Goal: Information Seeking & Learning: Learn about a topic

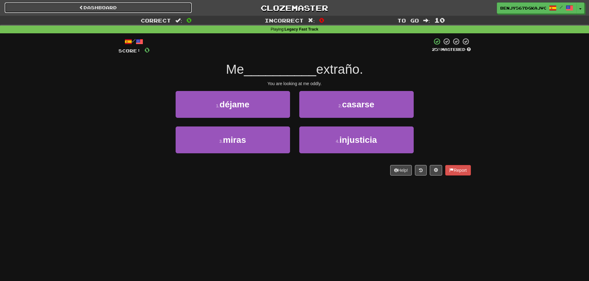
click at [153, 7] on link "Dashboard" at bounding box center [98, 7] width 187 height 11
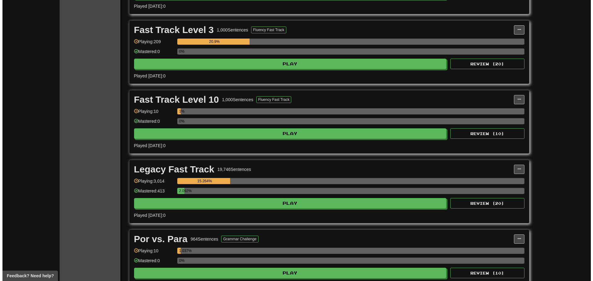
scroll to position [618, 0]
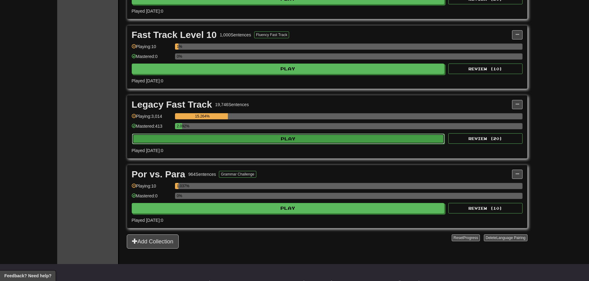
click at [247, 137] on button "Play" at bounding box center [288, 139] width 313 height 11
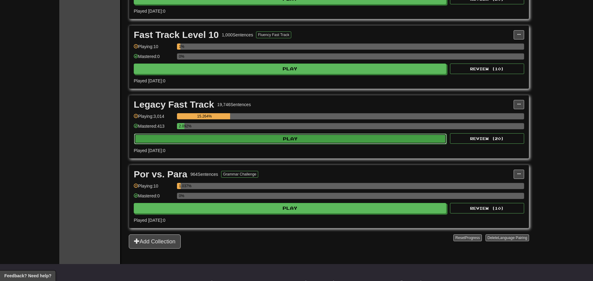
select select "**"
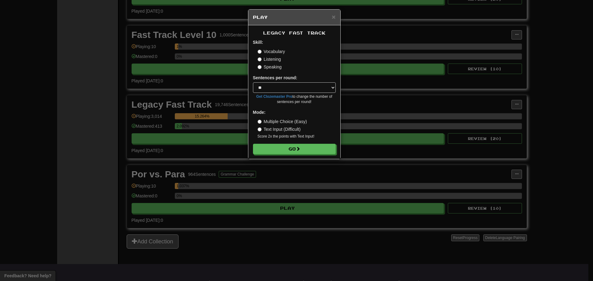
click at [269, 65] on label "Speaking" at bounding box center [270, 67] width 24 height 6
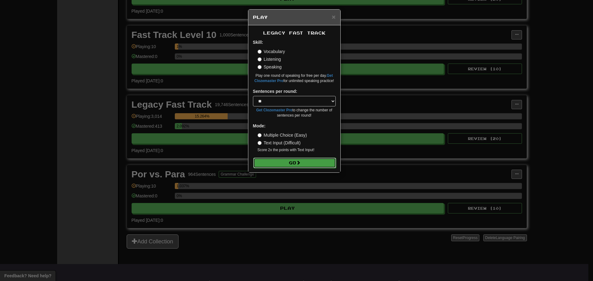
click at [288, 161] on button "Go" at bounding box center [294, 163] width 83 height 11
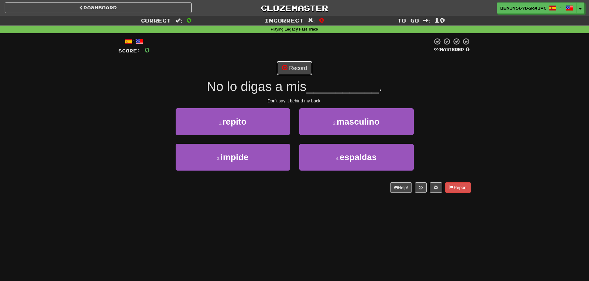
click at [293, 69] on button "Record" at bounding box center [295, 68] width 36 height 14
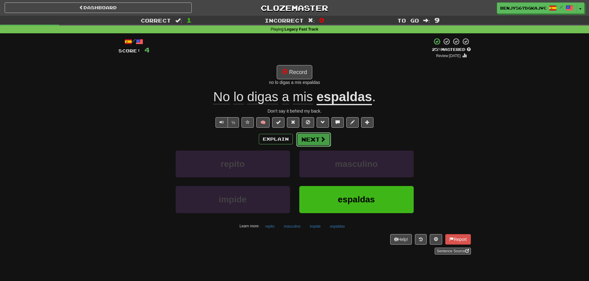
click at [317, 138] on button "Next" at bounding box center [313, 140] width 35 height 14
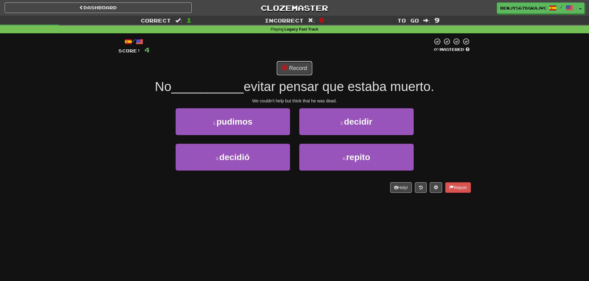
click at [299, 67] on button "Record" at bounding box center [295, 68] width 36 height 14
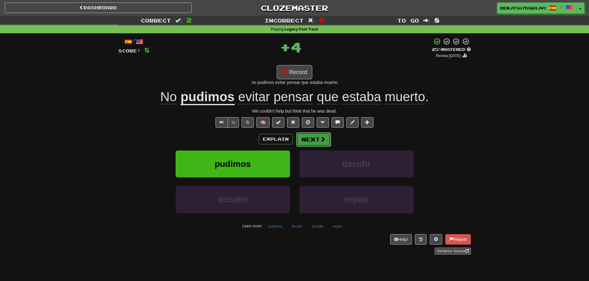
click at [314, 140] on button "Next" at bounding box center [313, 140] width 35 height 14
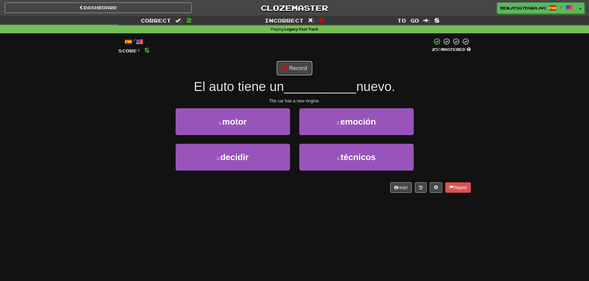
click at [295, 64] on button "Record" at bounding box center [295, 68] width 36 height 14
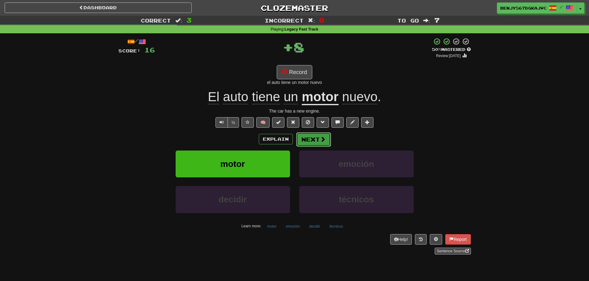
click at [316, 138] on button "Next" at bounding box center [313, 140] width 35 height 14
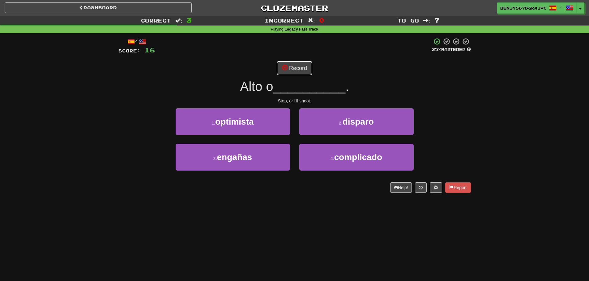
click at [297, 66] on button "Record" at bounding box center [295, 68] width 36 height 14
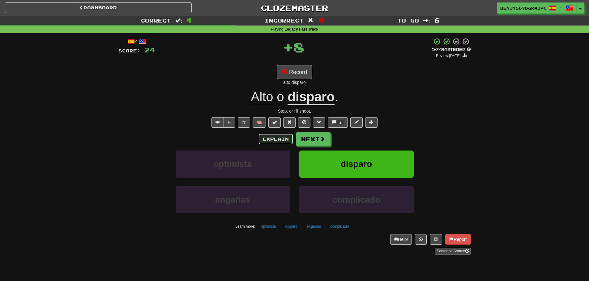
click at [279, 137] on button "Explain" at bounding box center [276, 139] width 34 height 11
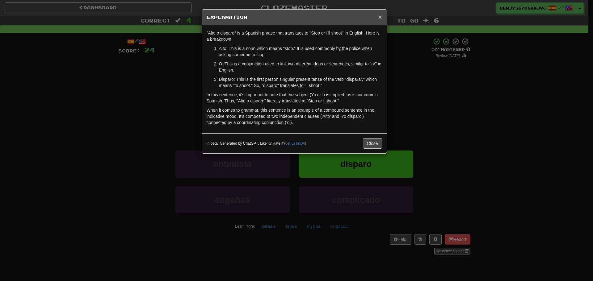
click at [381, 15] on span "×" at bounding box center [380, 16] width 4 height 7
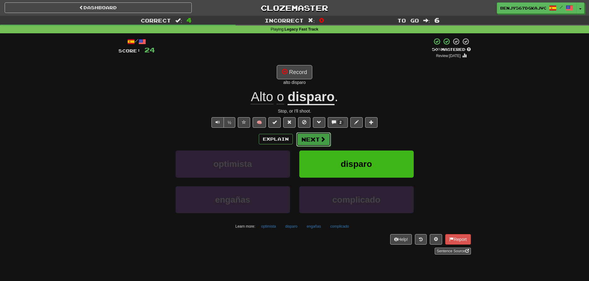
click at [309, 135] on button "Next" at bounding box center [313, 140] width 35 height 14
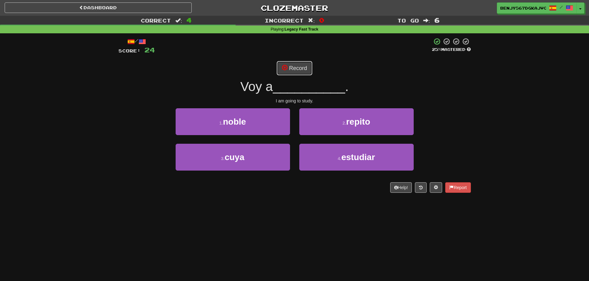
click at [293, 69] on button "Record" at bounding box center [295, 68] width 36 height 14
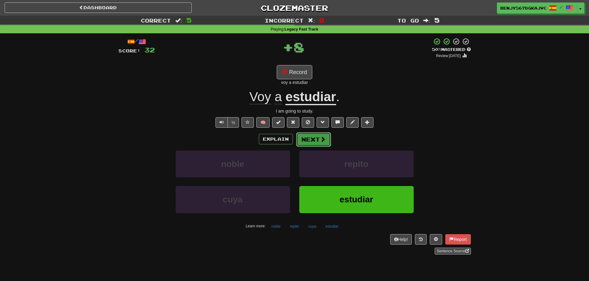
click at [319, 142] on button "Next" at bounding box center [313, 140] width 35 height 14
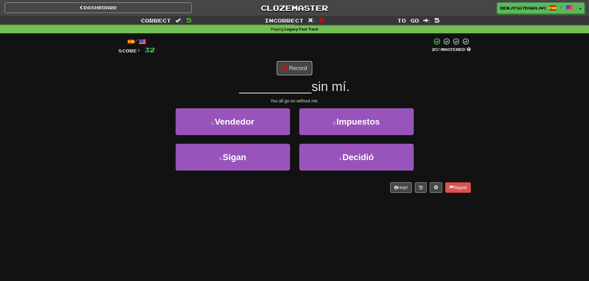
click at [293, 66] on button "Record" at bounding box center [295, 68] width 36 height 14
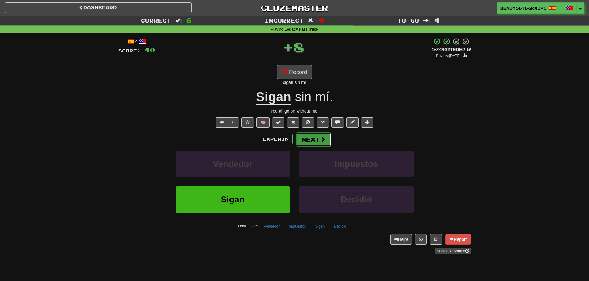
click at [309, 137] on button "Next" at bounding box center [313, 140] width 35 height 14
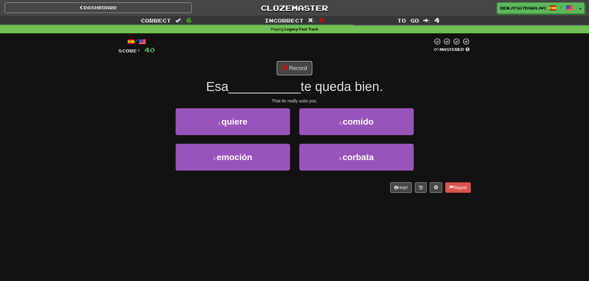
click at [291, 69] on button "Record" at bounding box center [295, 68] width 36 height 14
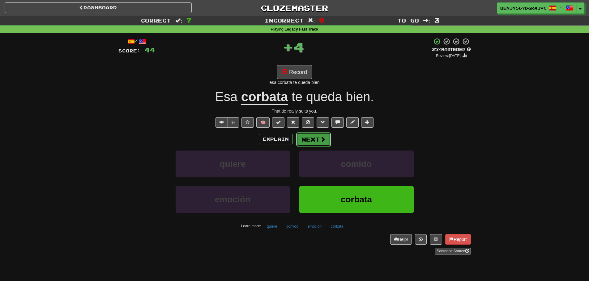
click at [311, 141] on button "Next" at bounding box center [313, 140] width 35 height 14
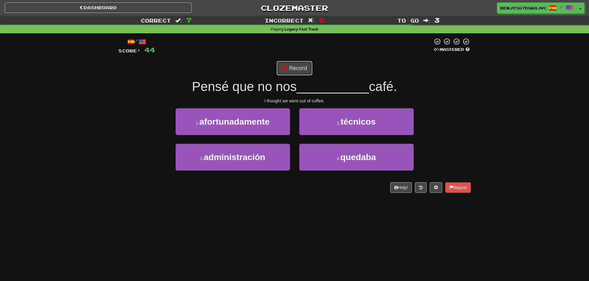
click at [291, 66] on button "Record" at bounding box center [295, 68] width 36 height 14
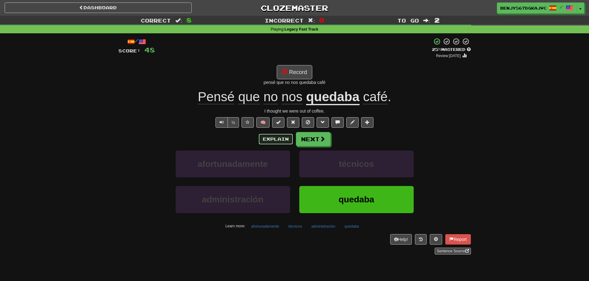
click at [279, 139] on button "Explain" at bounding box center [276, 139] width 34 height 11
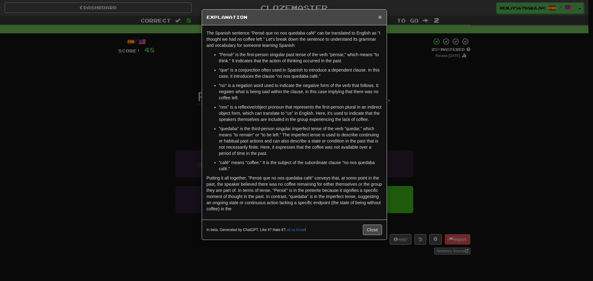
click at [379, 15] on span "×" at bounding box center [380, 16] width 4 height 7
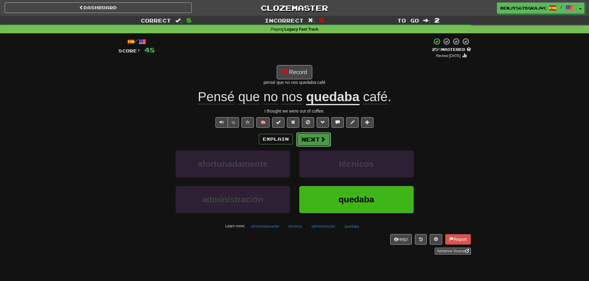
click at [311, 134] on button "Next" at bounding box center [313, 140] width 35 height 14
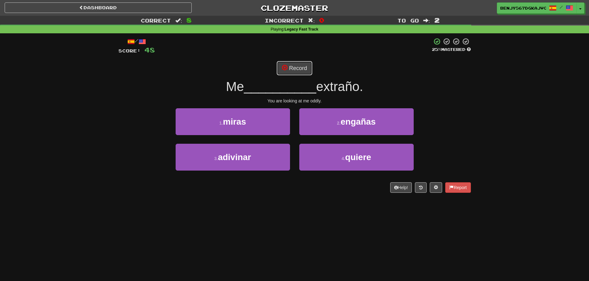
click at [293, 67] on button "Record" at bounding box center [295, 68] width 36 height 14
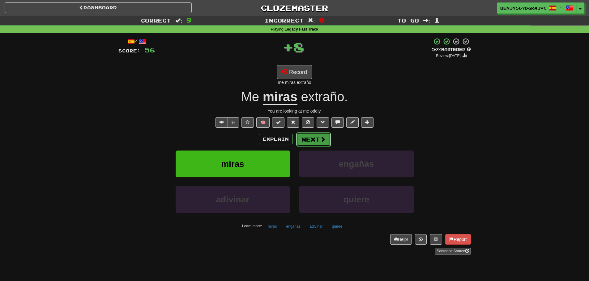
click at [314, 138] on button "Next" at bounding box center [313, 140] width 35 height 14
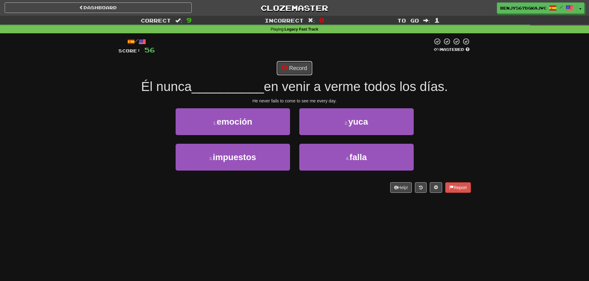
click at [291, 66] on button "Record" at bounding box center [295, 68] width 36 height 14
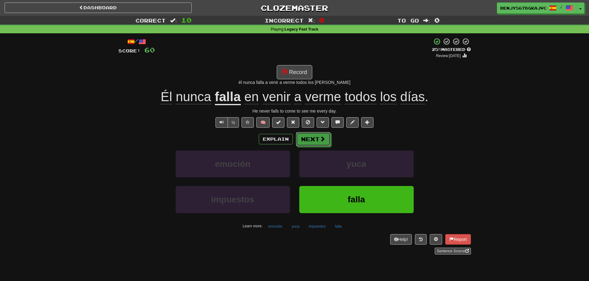
click at [322, 143] on button "Next" at bounding box center [313, 139] width 35 height 14
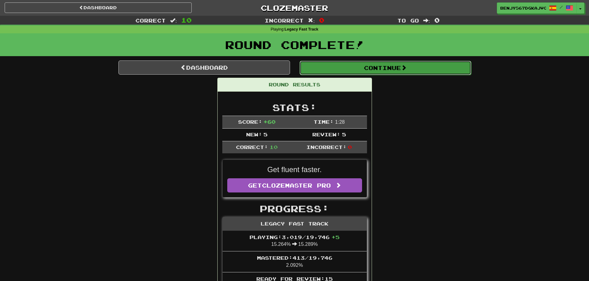
click at [310, 64] on button "Continue" at bounding box center [384, 68] width 171 height 14
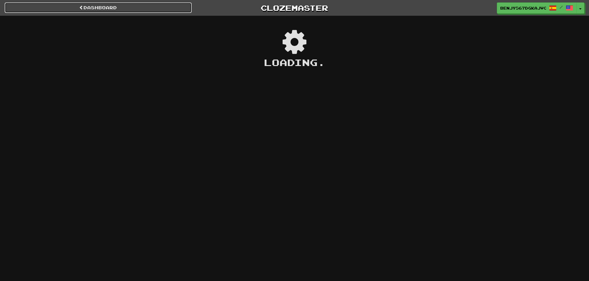
click at [178, 6] on link "Dashboard" at bounding box center [98, 7] width 187 height 11
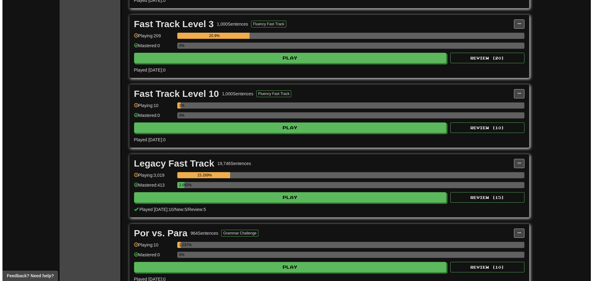
scroll to position [618, 0]
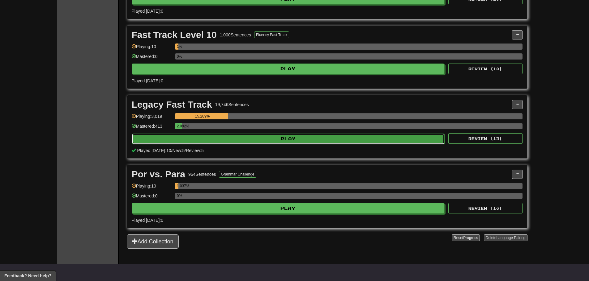
click at [208, 142] on button "Play" at bounding box center [288, 139] width 313 height 11
select select "**"
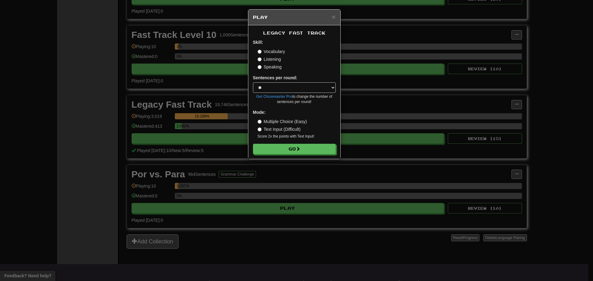
click at [267, 143] on form "Skill: Vocabulary Listening Speaking Sentences per round: * ** ** ** ** ** *** …" at bounding box center [294, 96] width 83 height 115
click at [267, 146] on button "Go" at bounding box center [294, 149] width 83 height 11
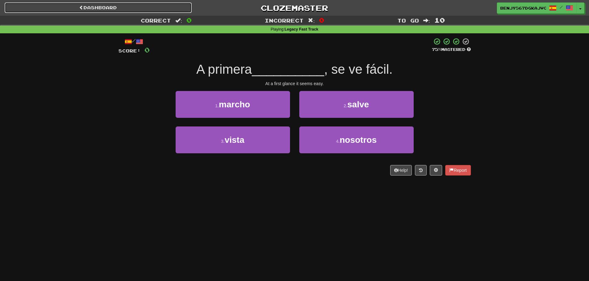
click at [158, 9] on link "Dashboard" at bounding box center [98, 7] width 187 height 11
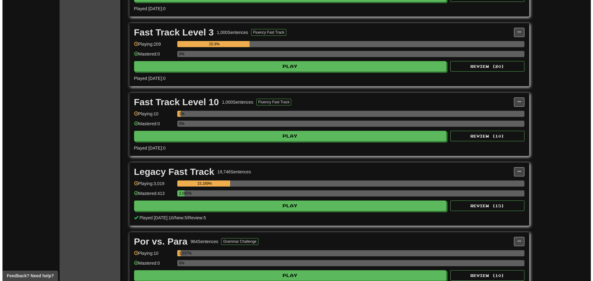
scroll to position [618, 0]
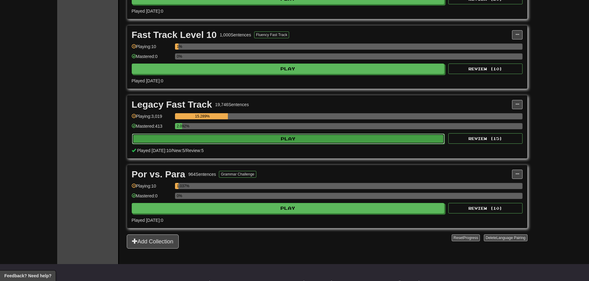
click at [174, 143] on button "Play" at bounding box center [288, 139] width 313 height 11
select select "**"
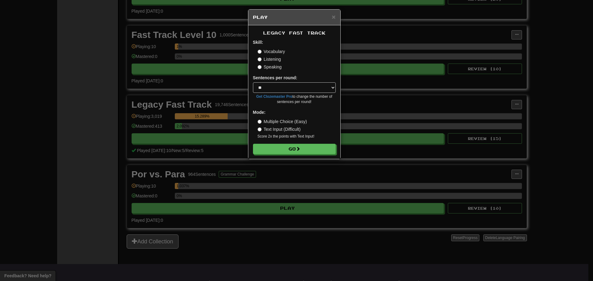
click at [273, 128] on label "Text Input (Difficult)" at bounding box center [279, 129] width 43 height 6
click at [267, 146] on button "Go" at bounding box center [294, 149] width 83 height 11
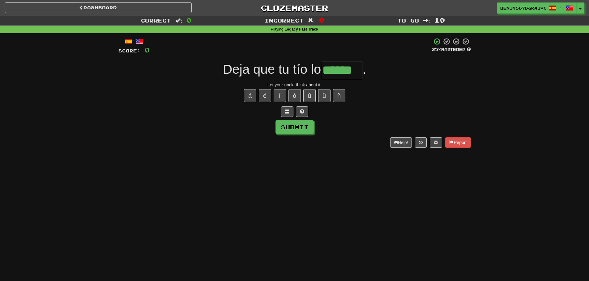
type input "******"
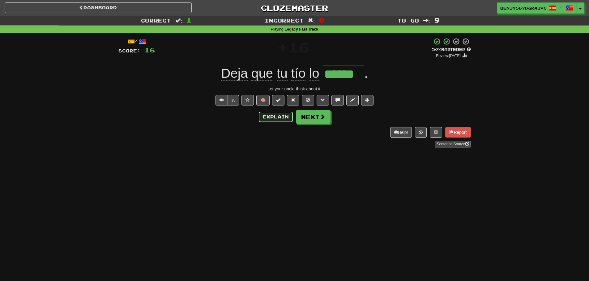
click at [274, 116] on button "Explain" at bounding box center [276, 117] width 34 height 11
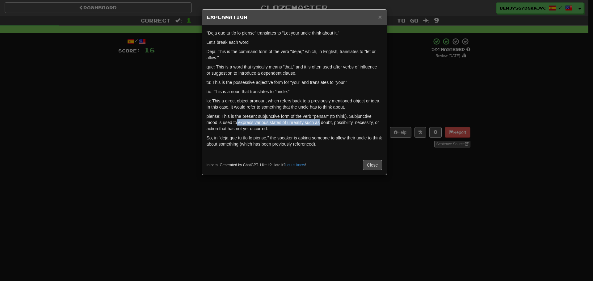
drag, startPoint x: 236, startPoint y: 122, endPoint x: 322, endPoint y: 124, distance: 85.3
click at [322, 124] on p "piense: This is the present subjunctive form of the verb "pensar" (to think). S…" at bounding box center [294, 122] width 175 height 19
click at [324, 129] on p "piense: This is the present subjunctive form of the verb "pensar" (to think). S…" at bounding box center [294, 122] width 175 height 19
click at [379, 19] on span "×" at bounding box center [380, 16] width 4 height 7
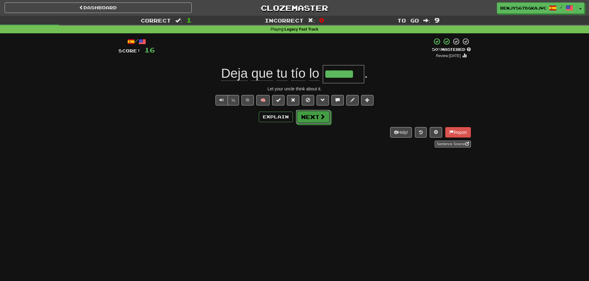
drag, startPoint x: 320, startPoint y: 119, endPoint x: 315, endPoint y: 118, distance: 5.0
click at [320, 119] on span at bounding box center [322, 117] width 6 height 6
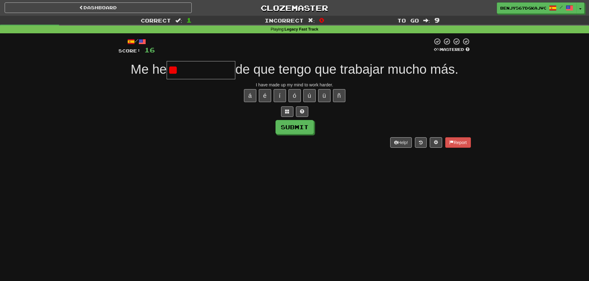
type input "*"
drag, startPoint x: 239, startPoint y: 70, endPoint x: 264, endPoint y: 72, distance: 24.7
click at [264, 72] on span "de que tengo que trabajar mucho más." at bounding box center [346, 69] width 223 height 15
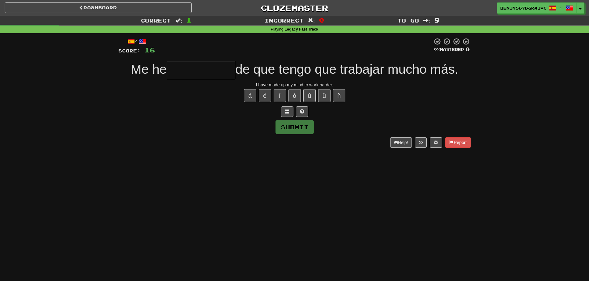
click at [279, 65] on span "de que tengo que trabajar mucho más." at bounding box center [346, 69] width 223 height 15
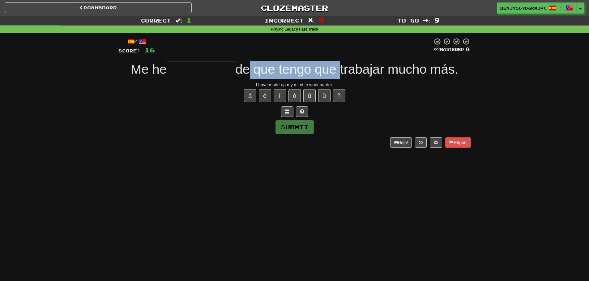
drag, startPoint x: 245, startPoint y: 68, endPoint x: 340, endPoint y: 62, distance: 94.4
click at [340, 62] on div "Me he de que tengo que trabajar mucho más." at bounding box center [294, 70] width 352 height 18
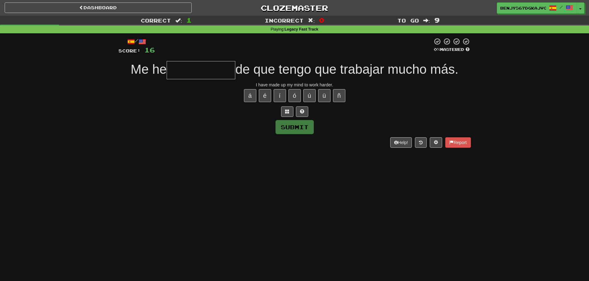
click at [352, 51] on div at bounding box center [293, 46] width 277 height 17
drag, startPoint x: 306, startPoint y: 77, endPoint x: 356, endPoint y: 69, distance: 50.7
click at [350, 72] on span "de que tengo que trabajar mucho más." at bounding box center [346, 69] width 223 height 15
click at [373, 51] on div at bounding box center [293, 46] width 277 height 17
click at [188, 68] on input "text" at bounding box center [201, 70] width 69 height 18
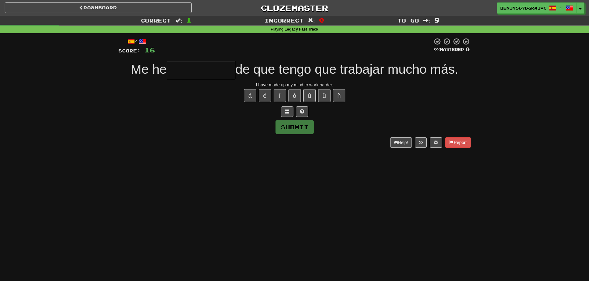
type input "*"
type input "**********"
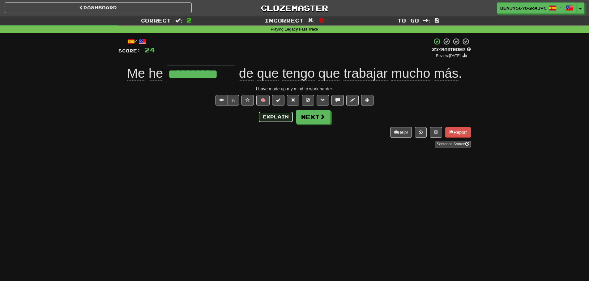
click at [277, 118] on button "Explain" at bounding box center [276, 117] width 34 height 11
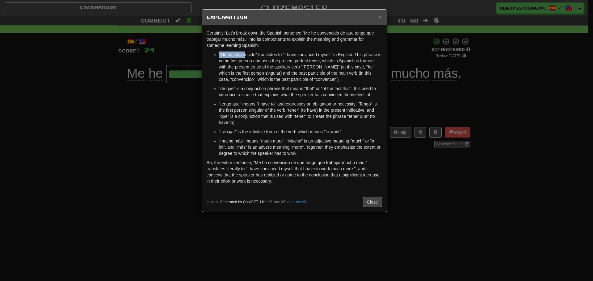
drag, startPoint x: 251, startPoint y: 53, endPoint x: 310, endPoint y: 50, distance: 59.4
click at [310, 50] on div "Certainly! Let's break down the Spanish sentence "Me he convencido de que tengo…" at bounding box center [294, 108] width 185 height 167
click at [311, 49] on div "Certainly! Let's break down the Spanish sentence "Me he convencido de que tengo…" at bounding box center [294, 108] width 185 height 167
drag, startPoint x: 322, startPoint y: 68, endPoint x: 348, endPoint y: 70, distance: 26.7
click at [348, 70] on p ""Me he convencido" translates to "I have convinced myself" in English. This phr…" at bounding box center [300, 67] width 163 height 31
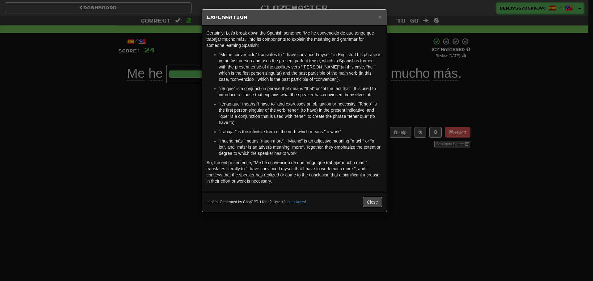
click at [345, 80] on p ""Me he convencido" translates to "I have convinced myself" in English. This phr…" at bounding box center [300, 67] width 163 height 31
drag, startPoint x: 343, startPoint y: 72, endPoint x: 358, endPoint y: 74, distance: 15.3
click at [358, 74] on p ""Me he convencido" translates to "I have convinced myself" in English. This phr…" at bounding box center [300, 67] width 163 height 31
click at [352, 78] on p ""Me he convencido" translates to "I have convinced myself" in English. This phr…" at bounding box center [300, 67] width 163 height 31
click at [378, 16] on span "×" at bounding box center [380, 16] width 4 height 7
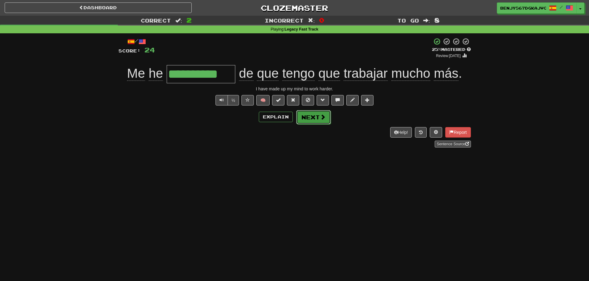
click at [317, 119] on button "Next" at bounding box center [313, 117] width 35 height 14
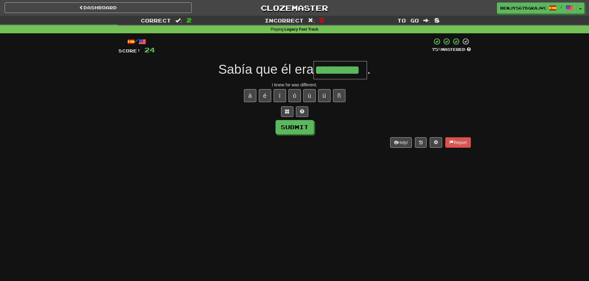
type input "*********"
type input "******"
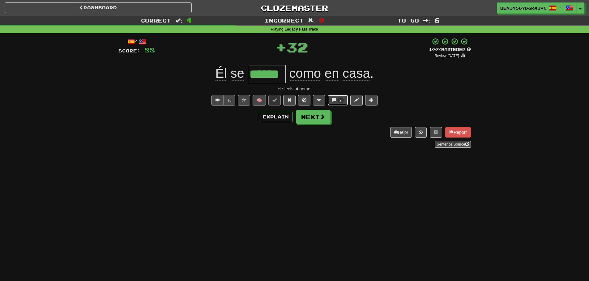
click at [338, 103] on button "2" at bounding box center [338, 100] width 20 height 11
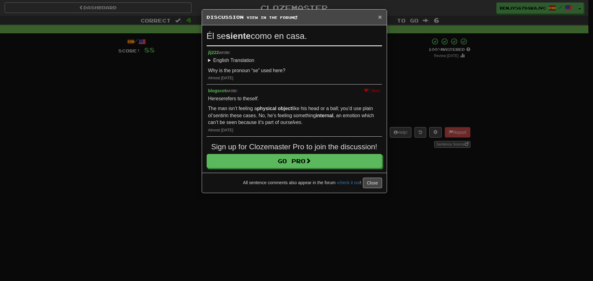
click at [380, 18] on span "×" at bounding box center [380, 16] width 4 height 7
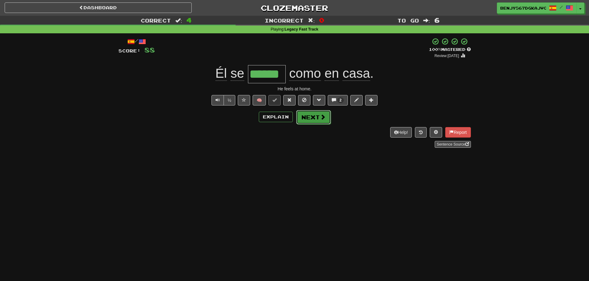
click at [306, 116] on button "Next" at bounding box center [313, 117] width 35 height 14
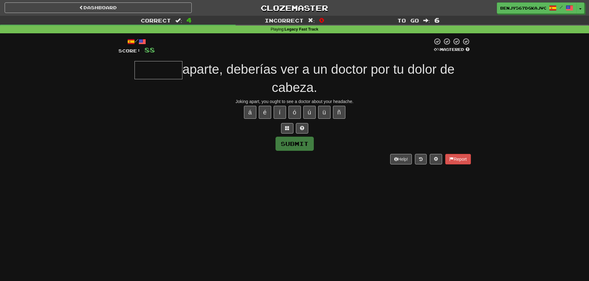
type input "*"
type input "******"
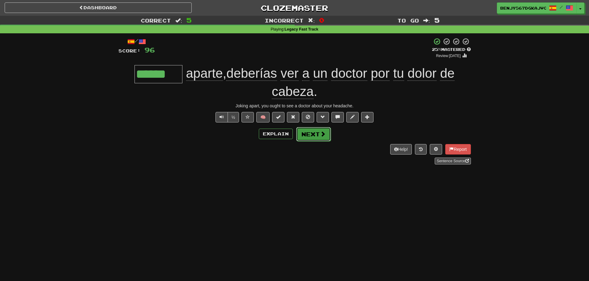
click at [314, 136] on button "Next" at bounding box center [313, 134] width 35 height 14
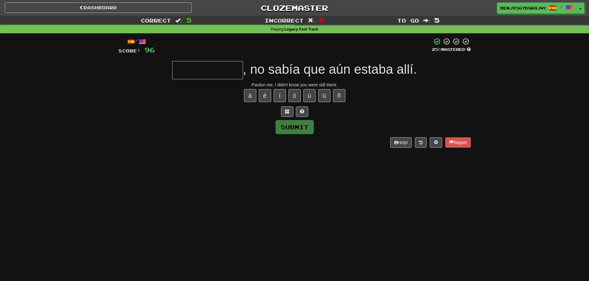
type input "*"
type input "**********"
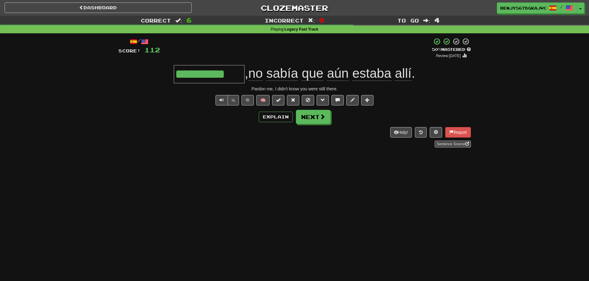
click at [258, 56] on div "+ 16" at bounding box center [296, 48] width 272 height 21
click at [274, 117] on button "Explain" at bounding box center [276, 117] width 34 height 11
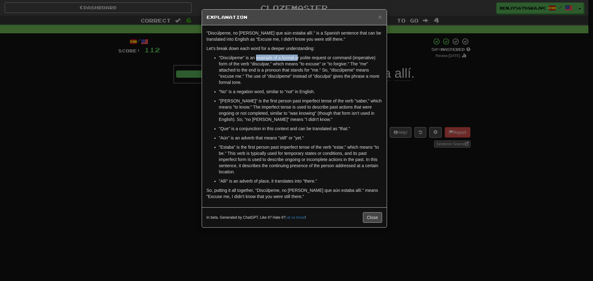
drag, startPoint x: 256, startPoint y: 55, endPoint x: 314, endPoint y: 52, distance: 57.8
click at [307, 54] on div ""Discúlpeme, no sabía que aún estaba allí." is a Spanish sentence that can be t…" at bounding box center [294, 116] width 185 height 182
click at [326, 48] on p "Let's break down each word for a deeper understanding:" at bounding box center [294, 48] width 175 height 6
click at [380, 20] on span "×" at bounding box center [380, 16] width 4 height 7
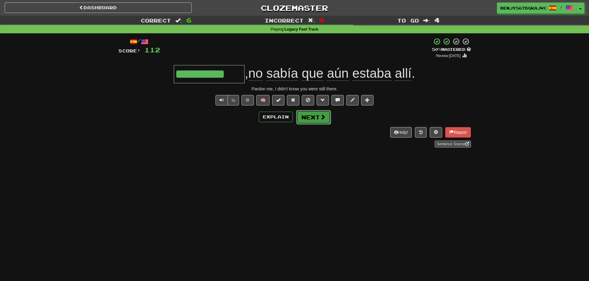
click at [313, 118] on button "Next" at bounding box center [313, 117] width 35 height 14
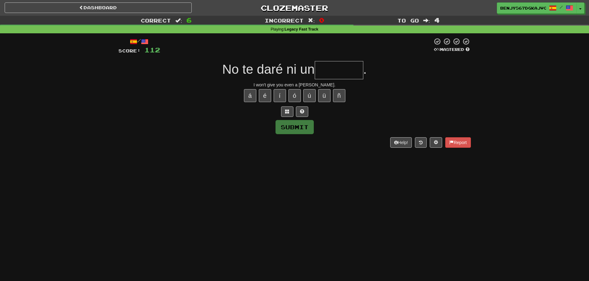
type input "*"
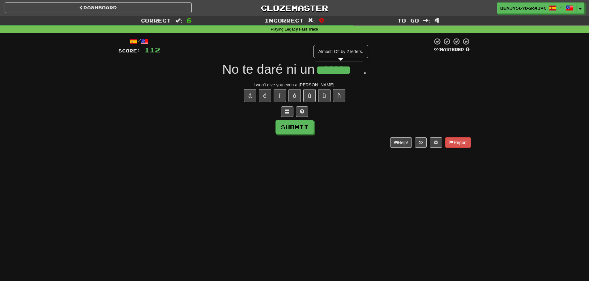
type input "*******"
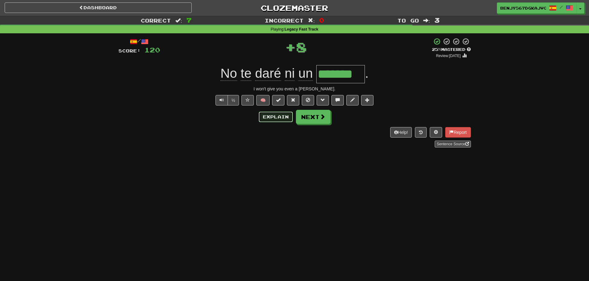
click at [262, 119] on button "Explain" at bounding box center [276, 117] width 34 height 11
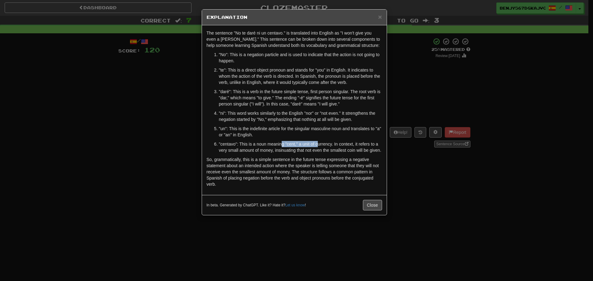
drag, startPoint x: 281, startPoint y: 147, endPoint x: 321, endPoint y: 142, distance: 40.4
click at [321, 143] on p ""centavo": This is a noun meaning "cent," a unit of currency. In context, it re…" at bounding box center [300, 147] width 163 height 12
click at [345, 132] on p ""un": This is the indefinite article for the singular masculine noun and transl…" at bounding box center [300, 132] width 163 height 12
click at [381, 14] on span "×" at bounding box center [380, 16] width 4 height 7
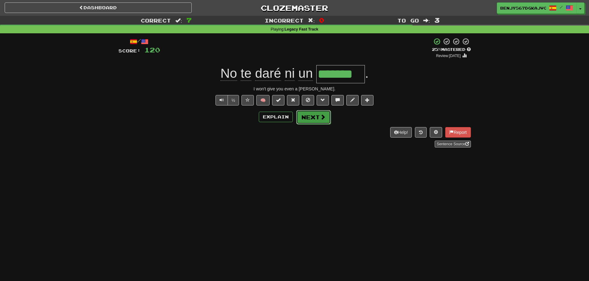
click at [315, 115] on button "Next" at bounding box center [313, 117] width 35 height 14
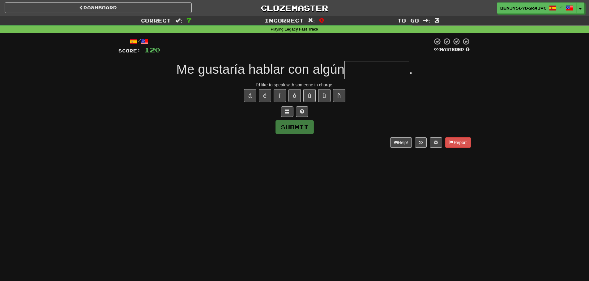
type input "*"
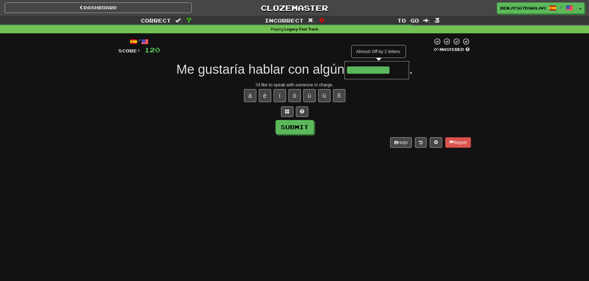
type input "*********"
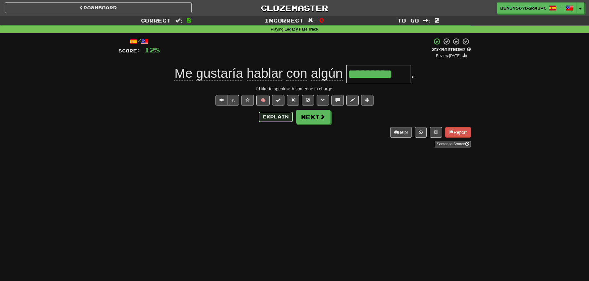
click at [283, 118] on button "Explain" at bounding box center [276, 117] width 34 height 11
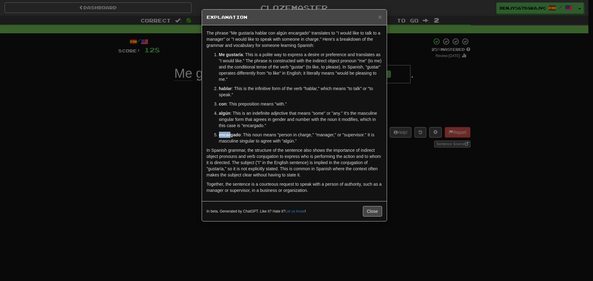
drag, startPoint x: 230, startPoint y: 135, endPoint x: 331, endPoint y: 129, distance: 100.3
click at [331, 129] on ol "Me gustaría : This is a polite way to express a desire or preference and transl…" at bounding box center [294, 98] width 175 height 93
click at [331, 128] on p "algún : This is an indefinite adjective that means "some" or "any." It's the ma…" at bounding box center [300, 119] width 163 height 19
click at [382, 17] on div "× Explanation" at bounding box center [294, 18] width 185 height 16
click at [380, 18] on span "×" at bounding box center [380, 16] width 4 height 7
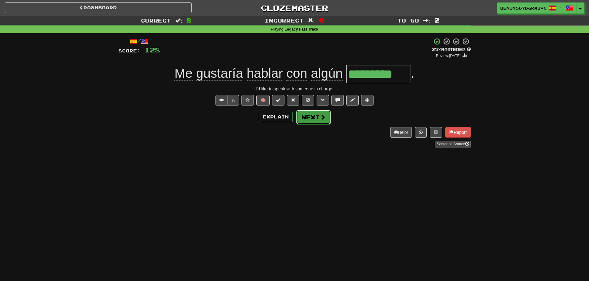
click at [321, 116] on span at bounding box center [323, 117] width 6 height 6
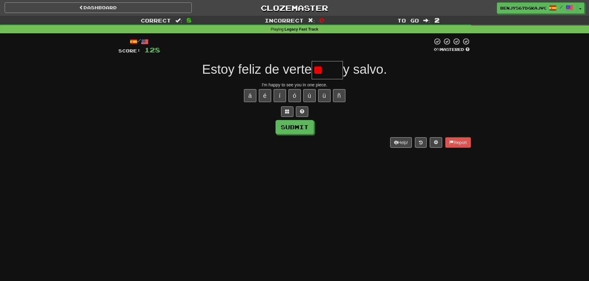
type input "*"
type input "****"
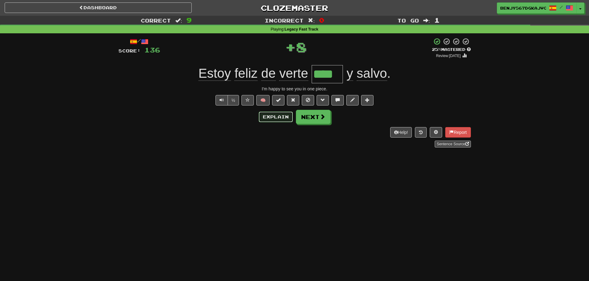
click at [277, 114] on button "Explain" at bounding box center [276, 117] width 34 height 11
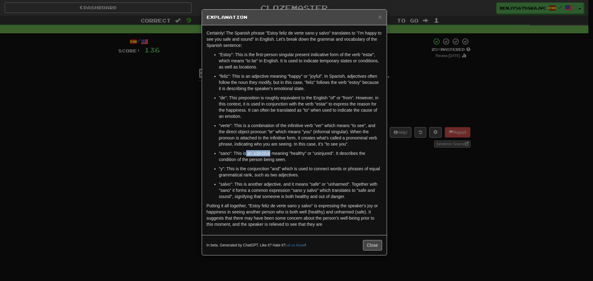
drag, startPoint x: 254, startPoint y: 153, endPoint x: 315, endPoint y: 159, distance: 61.1
click at [292, 154] on p ""sano": This is an adjective meaning "healthy" or "uninjured". It describes the…" at bounding box center [300, 156] width 163 height 12
click at [315, 164] on ul ""Estoy": This is the first-person singular present indicative form of the verb …" at bounding box center [294, 126] width 175 height 148
drag, startPoint x: 228, startPoint y: 188, endPoint x: 290, endPoint y: 188, distance: 62.4
click at [290, 189] on p ""salvo": This is another adjective, and it means "safe" or "unharmed". Together…" at bounding box center [300, 190] width 163 height 19
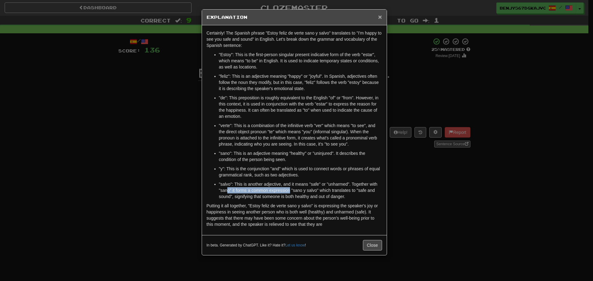
click at [380, 18] on span "×" at bounding box center [380, 16] width 4 height 7
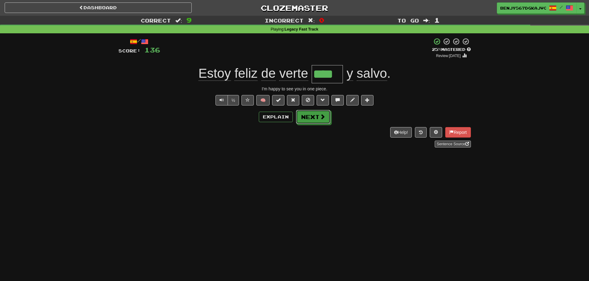
click at [322, 116] on span at bounding box center [322, 117] width 6 height 6
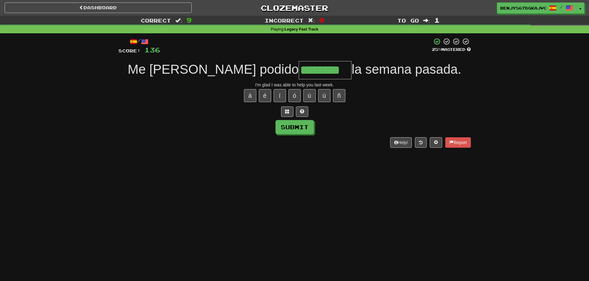
type input "********"
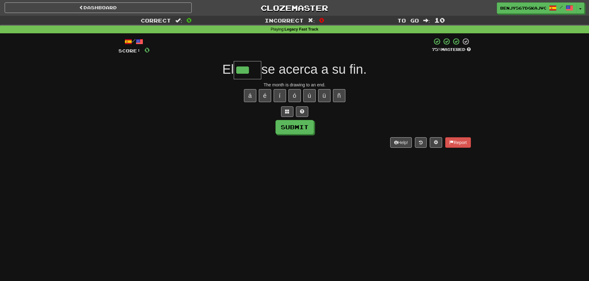
type input "***"
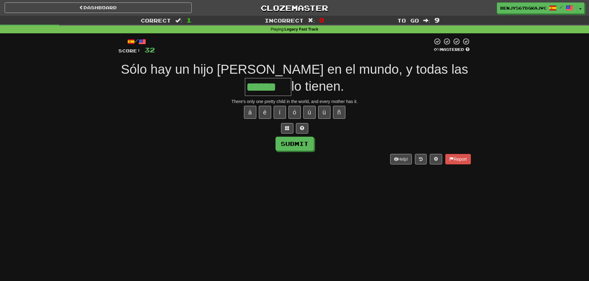
type input "******"
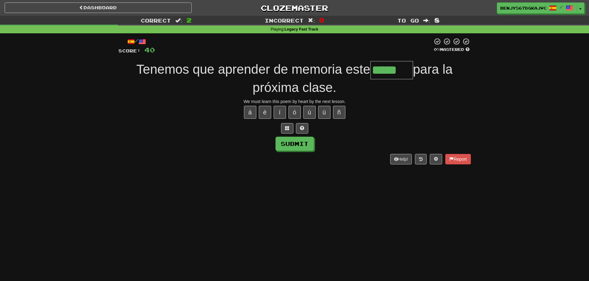
type input "*****"
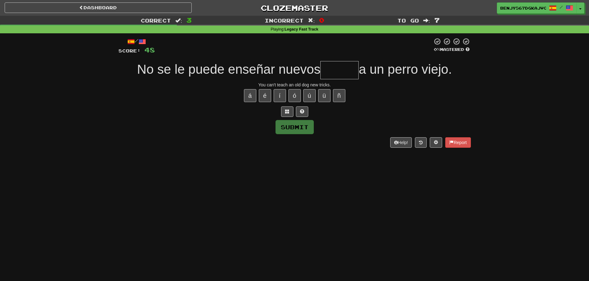
type input "*"
type input "******"
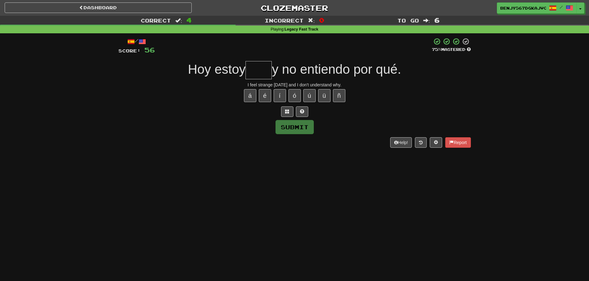
type input "*"
type input "****"
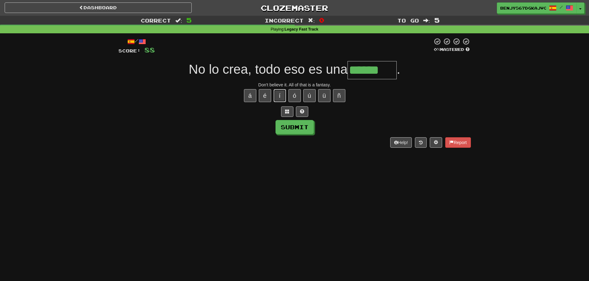
click at [282, 95] on button "í" at bounding box center [279, 95] width 12 height 13
type input "********"
click at [307, 130] on button "Submit" at bounding box center [295, 127] width 38 height 14
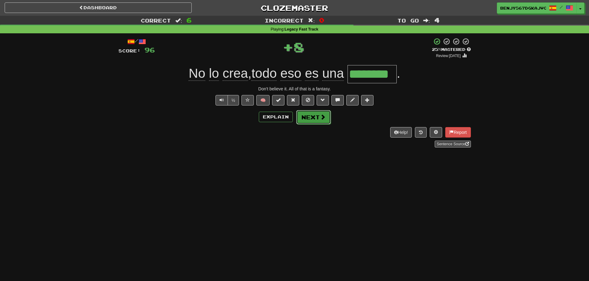
click at [308, 117] on button "Next" at bounding box center [313, 117] width 35 height 14
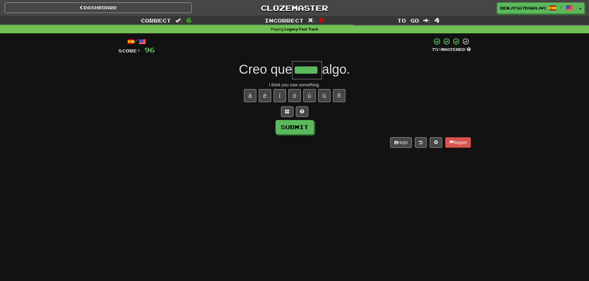
type input "*****"
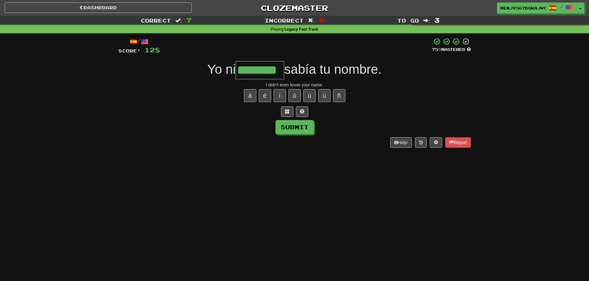
type input "********"
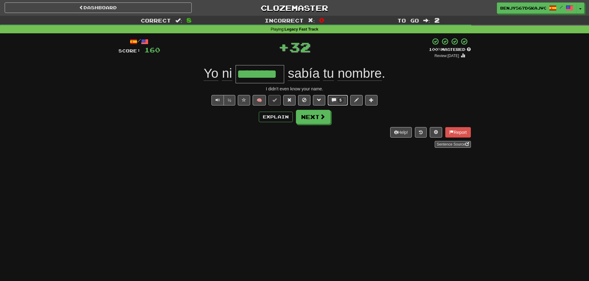
click at [338, 100] on span "5" at bounding box center [340, 101] width 6 height 6
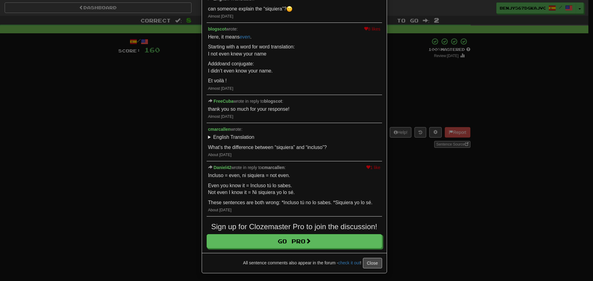
scroll to position [63, 0]
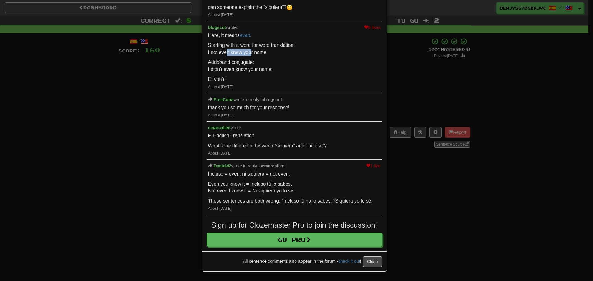
drag, startPoint x: 222, startPoint y: 52, endPoint x: 259, endPoint y: 50, distance: 37.4
click at [246, 53] on p "Starting with a word for word translation: I not even knew your name" at bounding box center [294, 49] width 172 height 14
click at [277, 52] on p "Starting with a word for word translation: I not even knew your name" at bounding box center [294, 49] width 172 height 14
drag, startPoint x: 207, startPoint y: 46, endPoint x: 245, endPoint y: 44, distance: 37.7
click at [245, 44] on p "Starting with a word for word translation: I not even knew your name" at bounding box center [294, 49] width 172 height 14
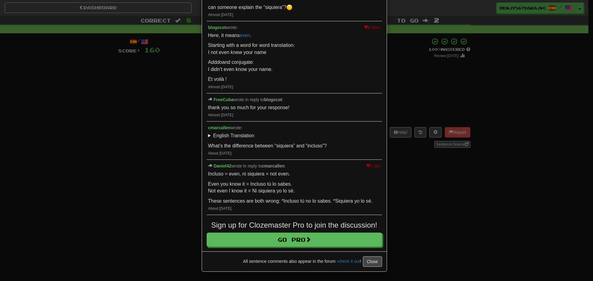
click at [272, 57] on div "Here, it means even . Starting with a word for word translation: I not even kne…" at bounding box center [294, 57] width 172 height 51
drag, startPoint x: 239, startPoint y: 71, endPoint x: 247, endPoint y: 70, distance: 8.1
click at [244, 70] on p "Add do and conjugate: I didn’t even know your name." at bounding box center [294, 66] width 172 height 14
click at [270, 61] on p "Add do and conjugate: I didn’t even know your name." at bounding box center [294, 66] width 172 height 14
drag, startPoint x: 223, startPoint y: 184, endPoint x: 245, endPoint y: 180, distance: 22.5
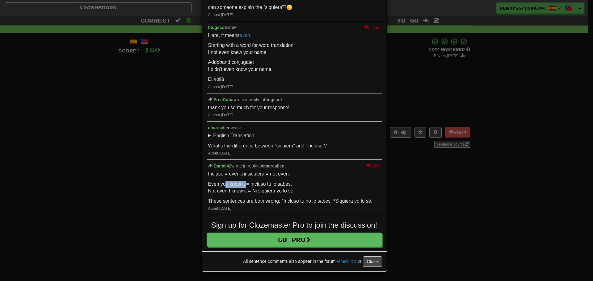
click at [245, 180] on div "Incluso = even, ni siquiera = not even. Even you know it = Incluso tú lo sabes.…" at bounding box center [294, 188] width 172 height 34
click at [291, 179] on div "Incluso = even, ni siquiera = not even. Even you know it = Incluso tú lo sabes.…" at bounding box center [294, 188] width 172 height 34
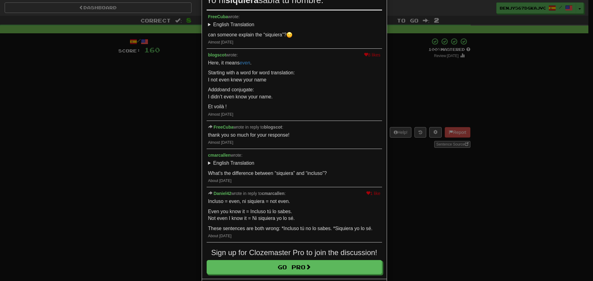
scroll to position [0, 0]
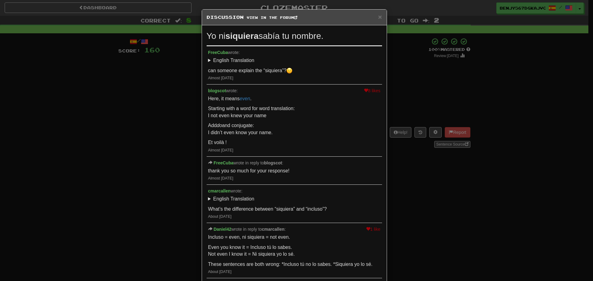
click at [375, 17] on h5 "Discussion View in the forum" at bounding box center [294, 17] width 175 height 6
click at [378, 17] on span "×" at bounding box center [380, 16] width 4 height 7
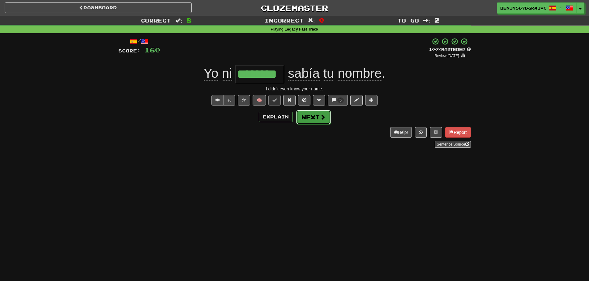
click at [321, 117] on span at bounding box center [323, 117] width 6 height 6
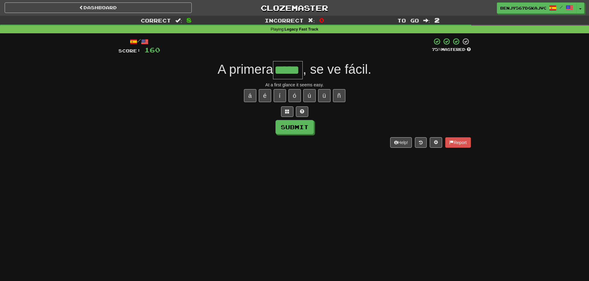
type input "*****"
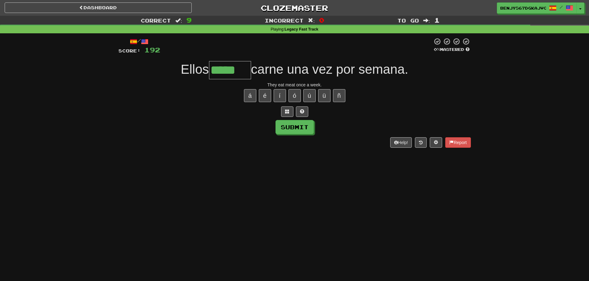
type input "*****"
